Goal: Task Accomplishment & Management: Use online tool/utility

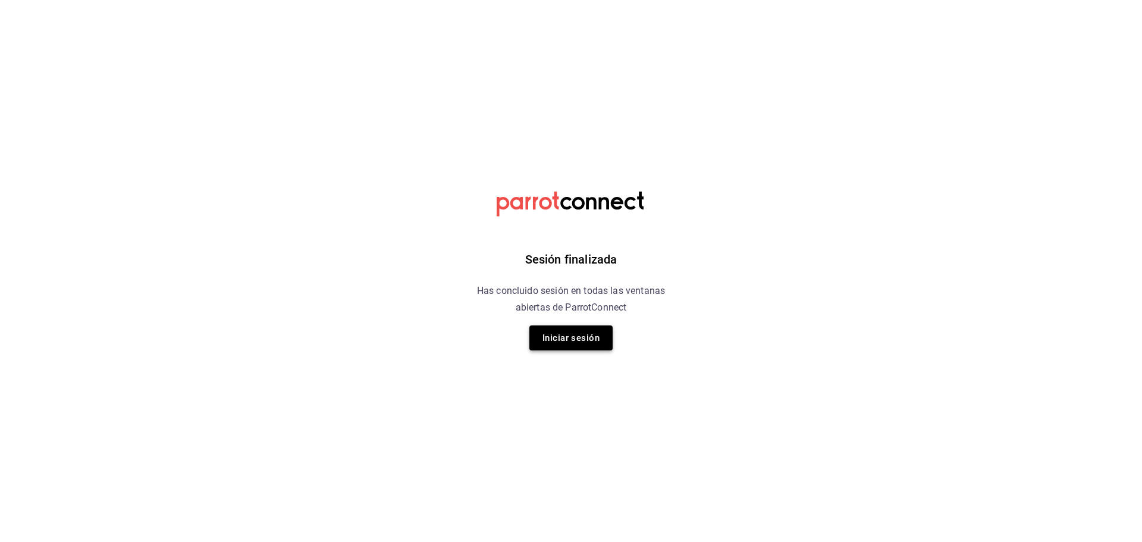
click at [579, 337] on button "Iniciar sesión" at bounding box center [570, 337] width 83 height 25
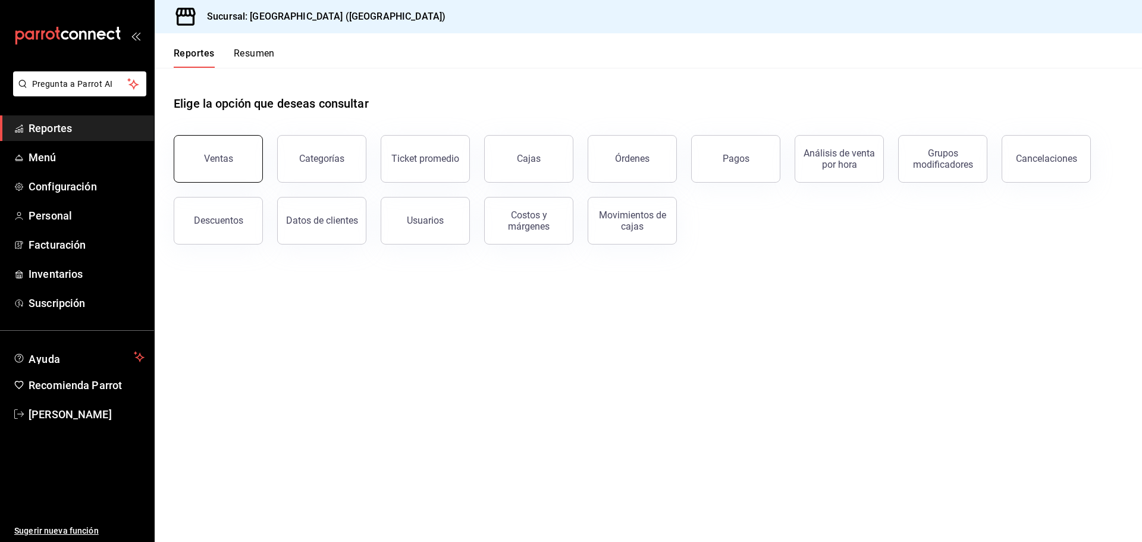
click at [237, 168] on button "Ventas" at bounding box center [218, 159] width 89 height 48
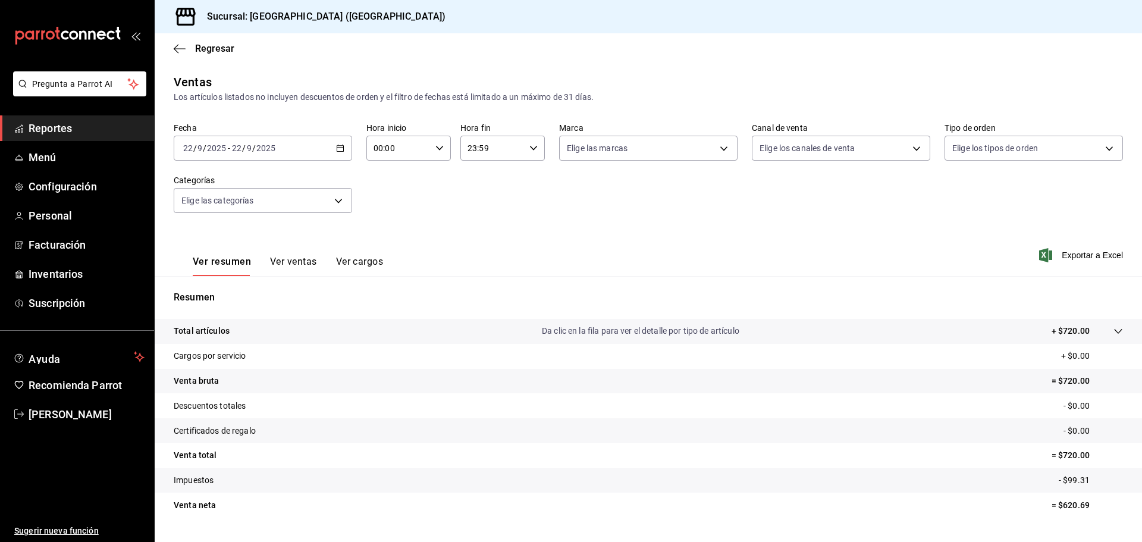
click at [338, 156] on div "[DATE] [DATE] - [DATE] [DATE]" at bounding box center [263, 148] width 178 height 25
click at [216, 221] on li "Ayer" at bounding box center [229, 210] width 111 height 27
click at [1086, 259] on span "Exportar a Excel" at bounding box center [1082, 255] width 81 height 14
